Goal: Information Seeking & Learning: Learn about a topic

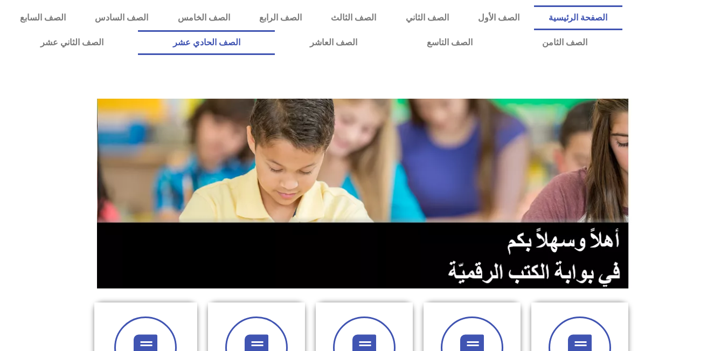
click at [275, 41] on link "الصف الحادي عشر" at bounding box center [206, 42] width 137 height 25
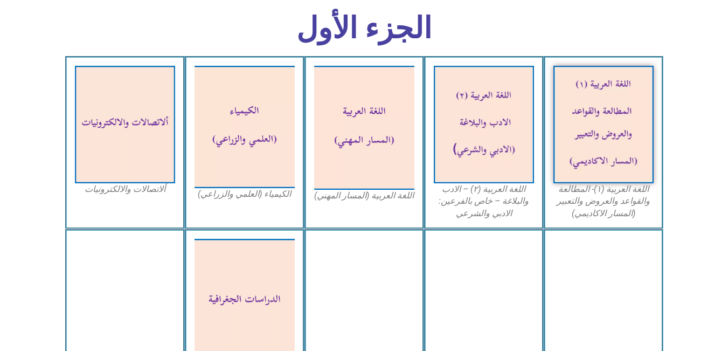
scroll to position [323, 0]
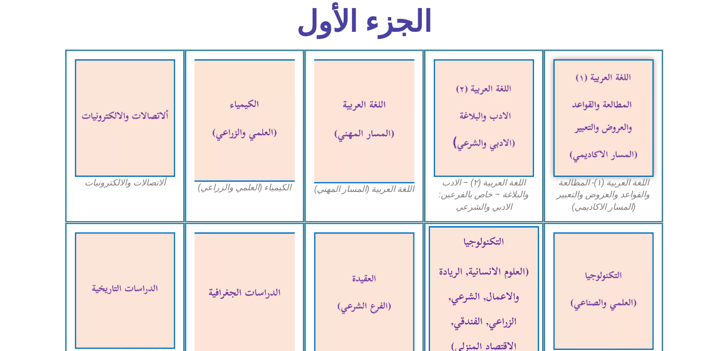
click at [487, 260] on img at bounding box center [483, 294] width 110 height 137
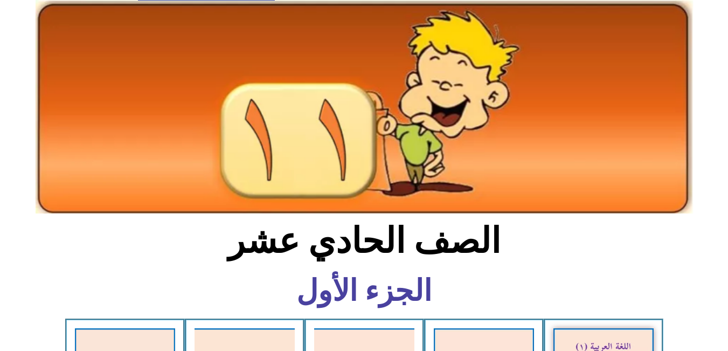
scroll to position [0, 0]
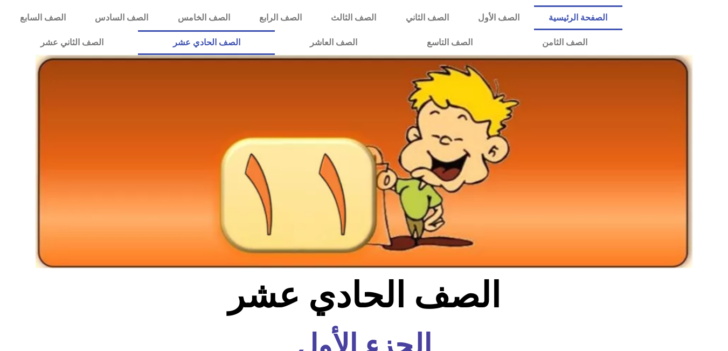
click at [584, 10] on link "الصفحة الرئيسية" at bounding box center [578, 17] width 88 height 25
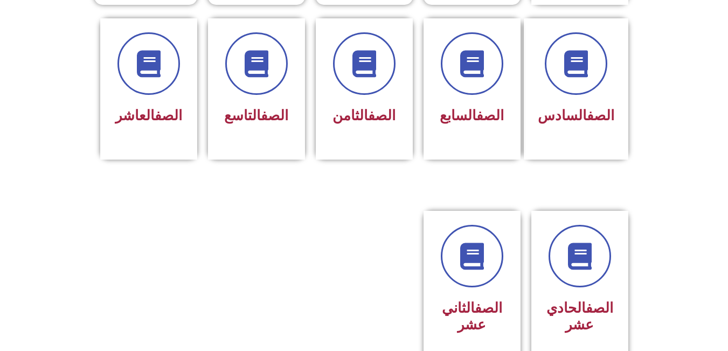
scroll to position [485, 0]
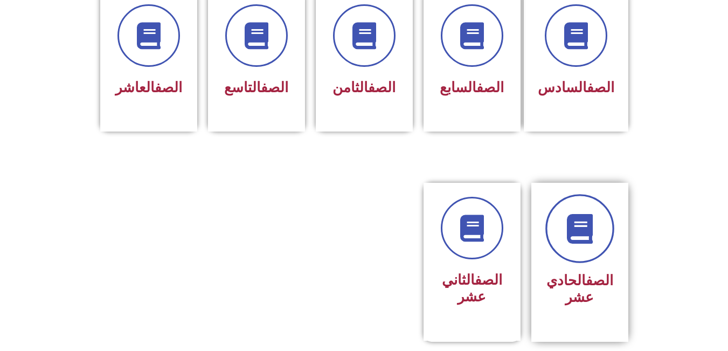
click at [581, 214] on icon at bounding box center [580, 229] width 30 height 30
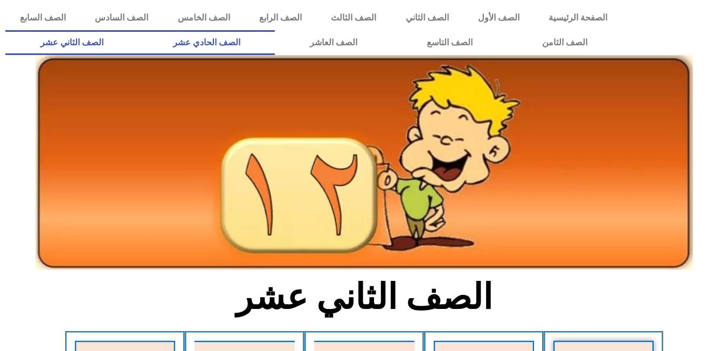
click at [275, 34] on link "الصف الحادي عشر" at bounding box center [206, 42] width 137 height 25
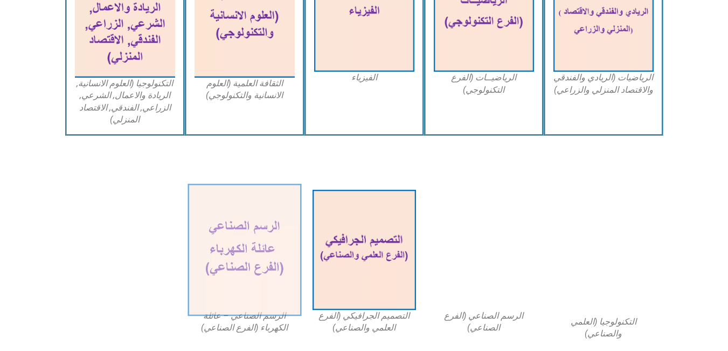
scroll to position [608, 0]
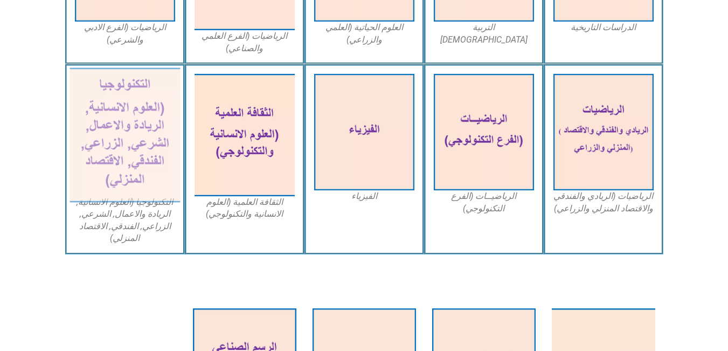
click at [106, 133] on img at bounding box center [124, 135] width 110 height 135
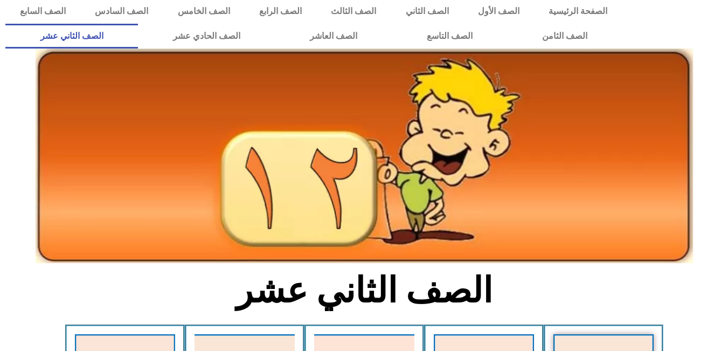
scroll to position [0, 0]
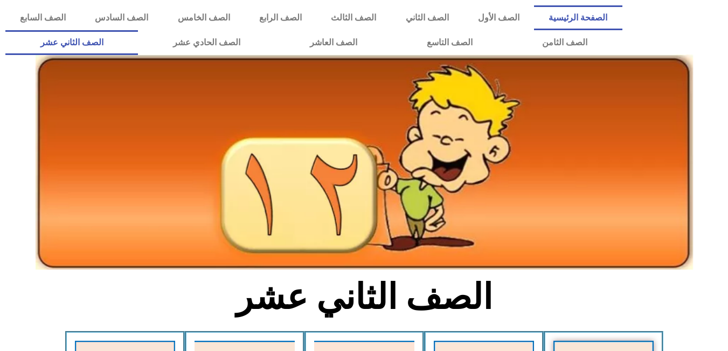
click at [582, 13] on link "الصفحة الرئيسية" at bounding box center [578, 17] width 88 height 25
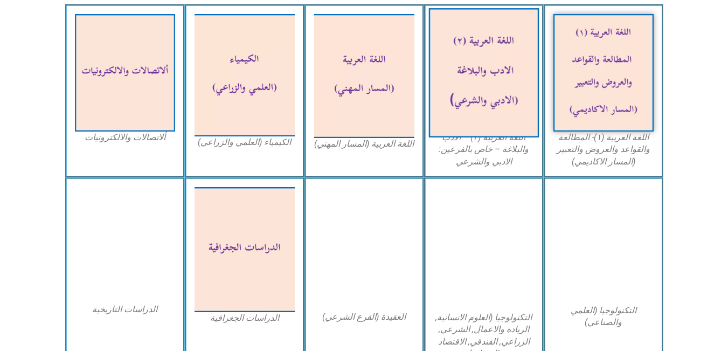
scroll to position [485, 0]
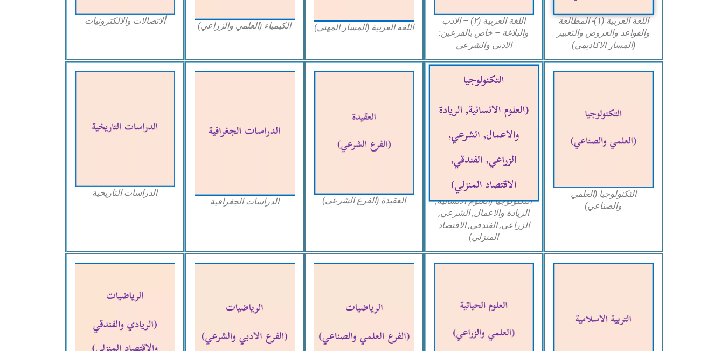
click at [484, 145] on img at bounding box center [483, 132] width 110 height 137
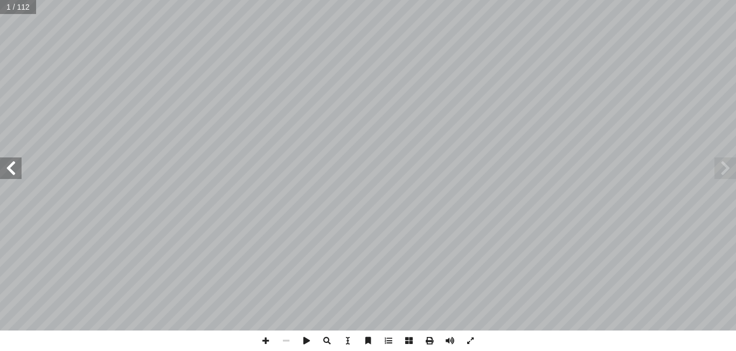
click at [10, 170] on span at bounding box center [11, 168] width 22 height 22
click at [10, 169] on span at bounding box center [11, 168] width 22 height 22
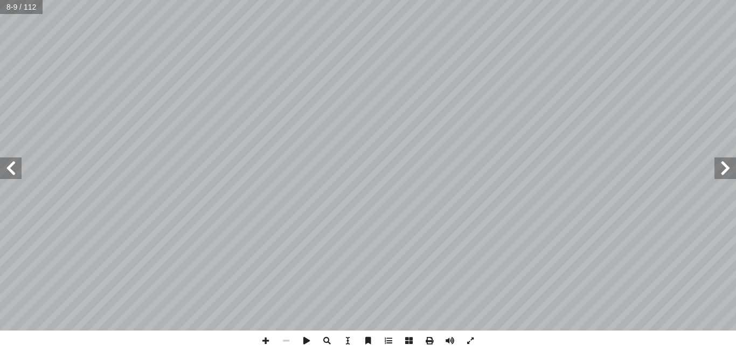
click at [10, 169] on span at bounding box center [11, 168] width 22 height 22
click at [727, 165] on span at bounding box center [725, 168] width 22 height 22
click at [726, 165] on span at bounding box center [725, 168] width 22 height 22
click at [13, 168] on span at bounding box center [11, 168] width 22 height 22
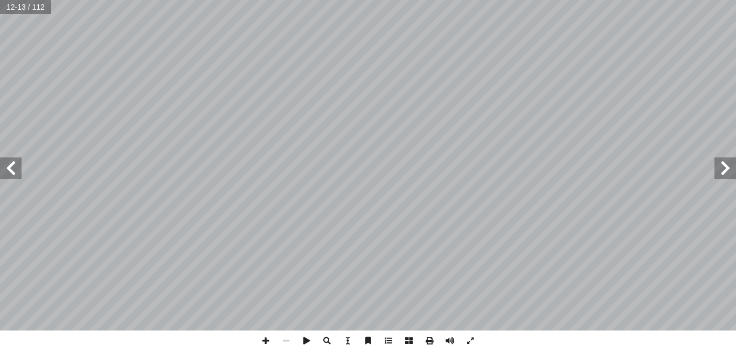
click at [13, 168] on span at bounding box center [11, 168] width 22 height 22
click at [728, 164] on span at bounding box center [725, 168] width 22 height 22
click at [12, 169] on span at bounding box center [11, 168] width 22 height 22
click at [727, 168] on span at bounding box center [725, 168] width 22 height 22
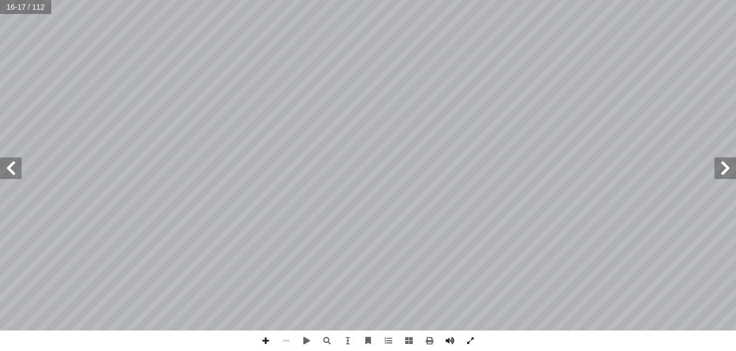
click at [727, 168] on span at bounding box center [725, 168] width 22 height 22
click at [8, 166] on span at bounding box center [11, 168] width 22 height 22
click at [428, 337] on span at bounding box center [429, 340] width 20 height 20
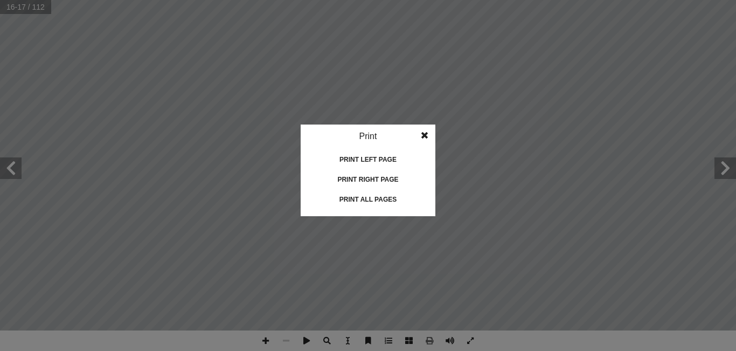
click at [359, 197] on div "Print all pages" at bounding box center [368, 199] width 108 height 17
click at [421, 131] on span at bounding box center [424, 135] width 19 height 22
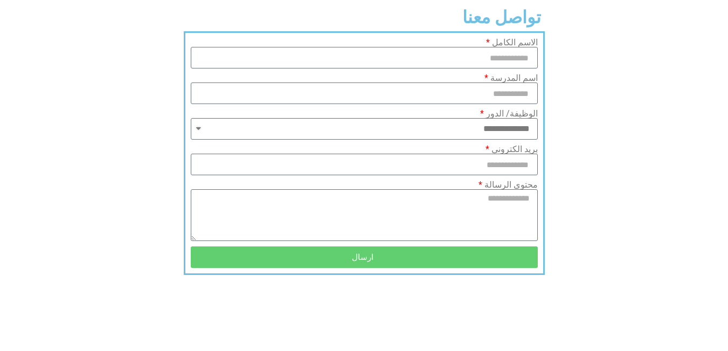
scroll to position [874, 0]
